Goal: Entertainment & Leisure: Consume media (video, audio)

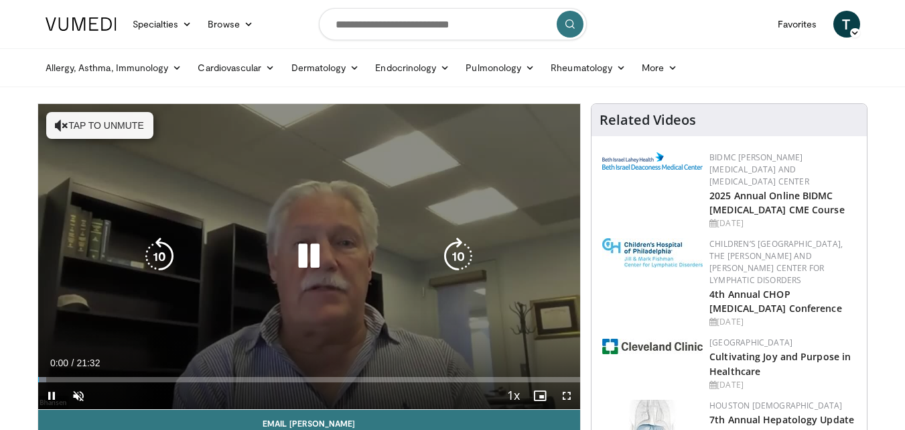
click at [312, 261] on icon "Video Player" at bounding box center [309, 256] width 38 height 38
click at [309, 255] on icon "Video Player" at bounding box center [309, 256] width 38 height 38
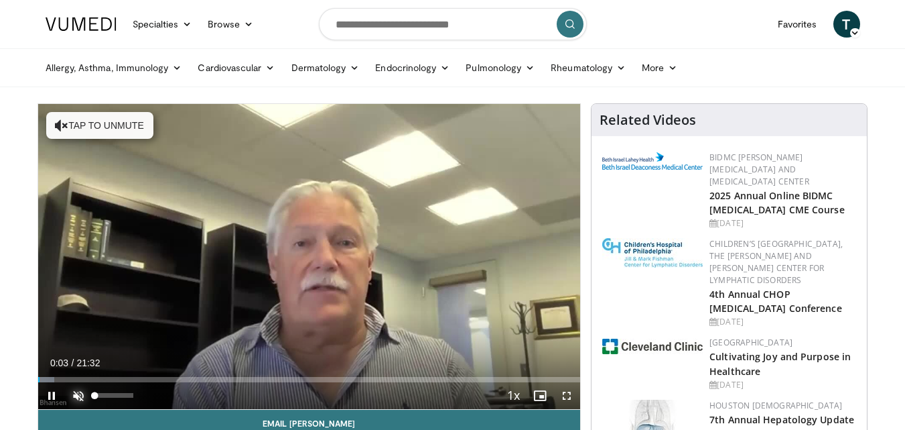
click at [78, 392] on span "Video Player" at bounding box center [78, 395] width 27 height 27
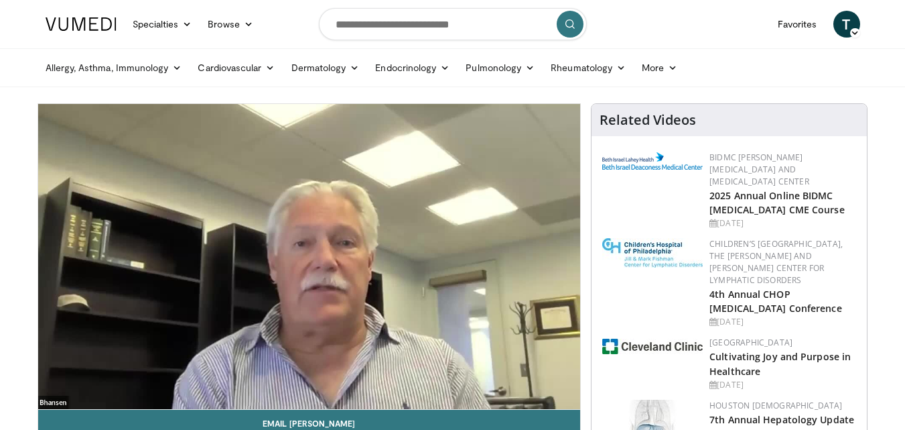
click at [566, 391] on video-js "**********" at bounding box center [309, 257] width 543 height 306
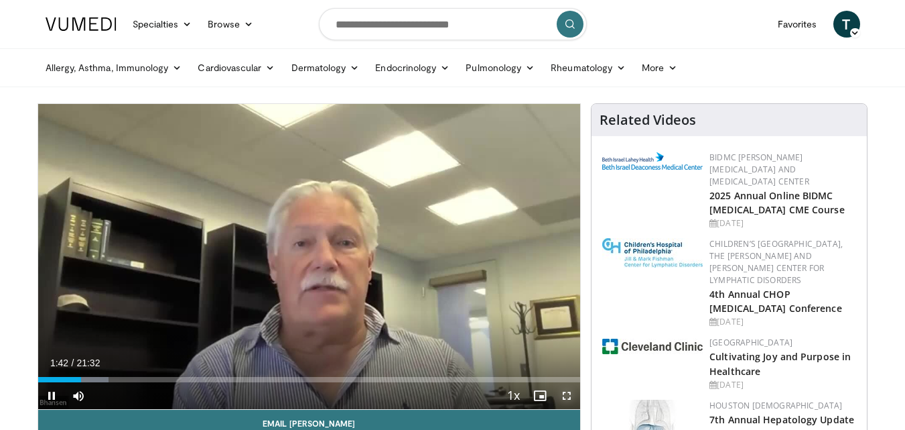
click at [566, 395] on span "Video Player" at bounding box center [566, 395] width 27 height 27
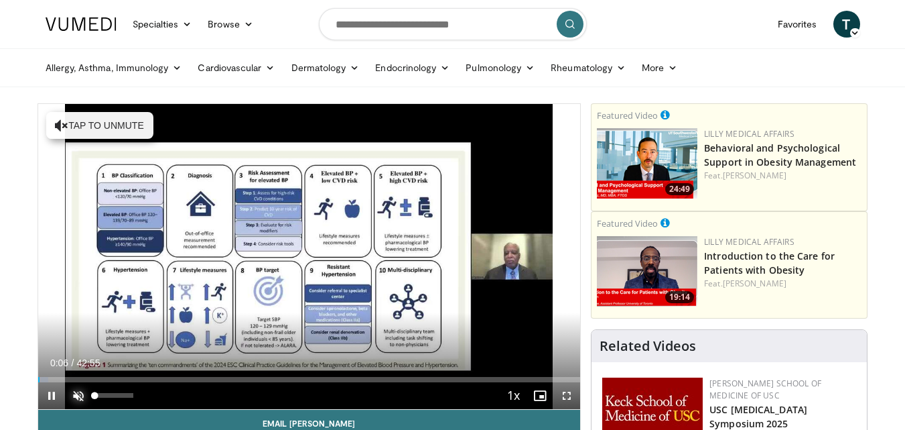
click at [80, 394] on span "Video Player" at bounding box center [78, 395] width 27 height 27
click at [568, 397] on span "Video Player" at bounding box center [566, 395] width 27 height 27
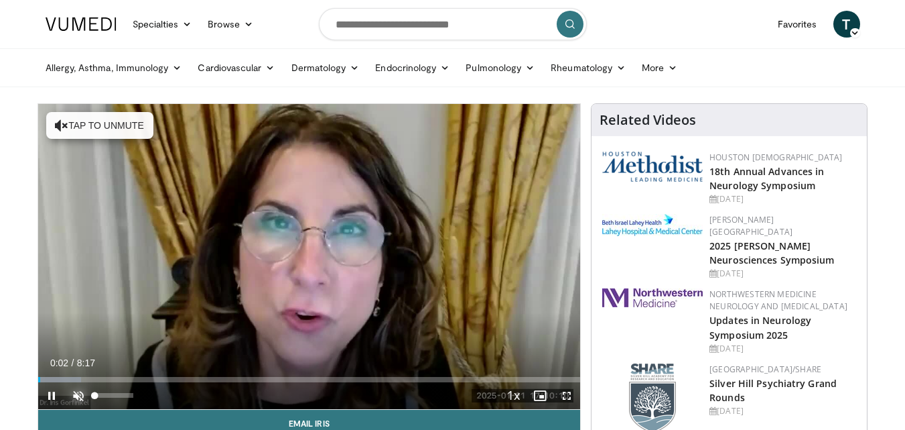
click at [78, 397] on span "Video Player" at bounding box center [78, 395] width 27 height 27
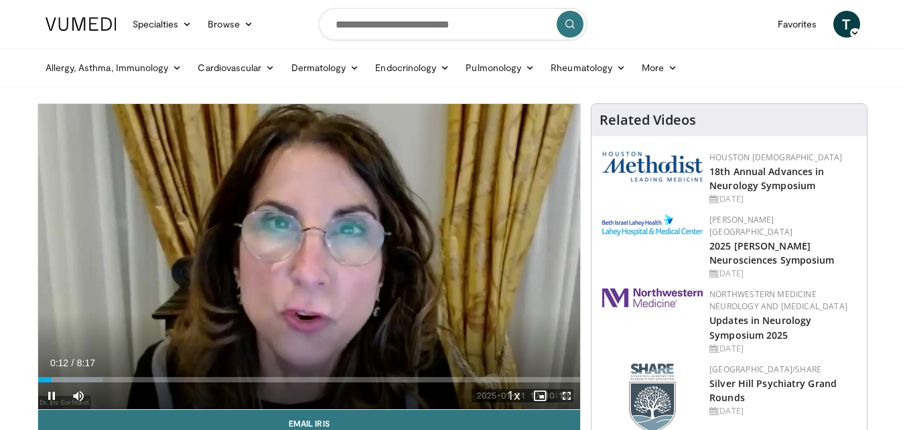
click at [568, 396] on span "Video Player" at bounding box center [566, 395] width 27 height 27
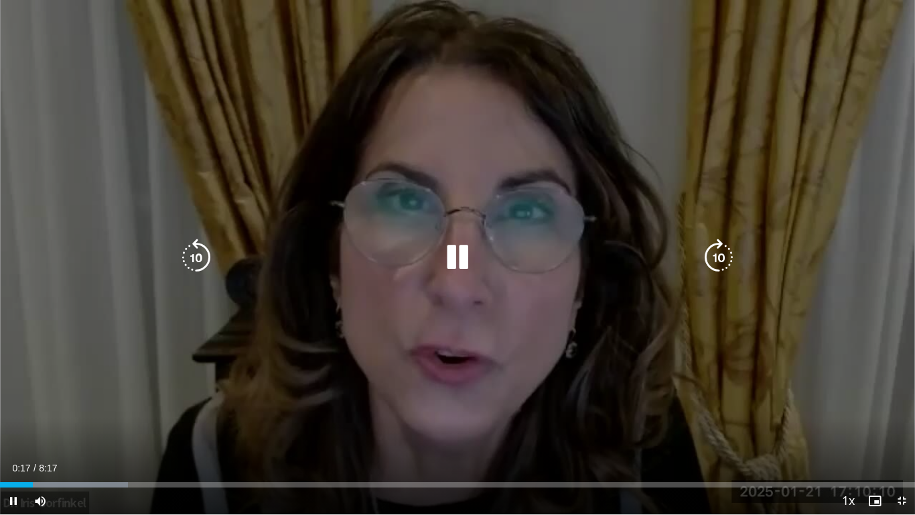
click at [818, 413] on div "10 seconds Tap to unmute" at bounding box center [457, 257] width 915 height 514
click at [451, 261] on icon "Video Player" at bounding box center [458, 258] width 38 height 38
